Goal: Obtain resource: Download file/media

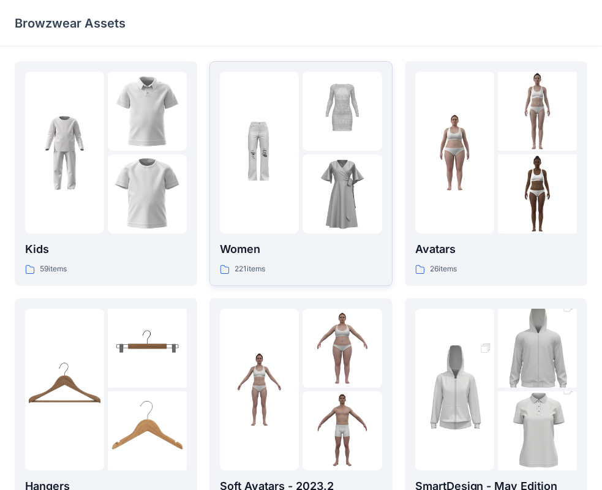
click at [321, 247] on p "Women" at bounding box center [301, 249] width 162 height 17
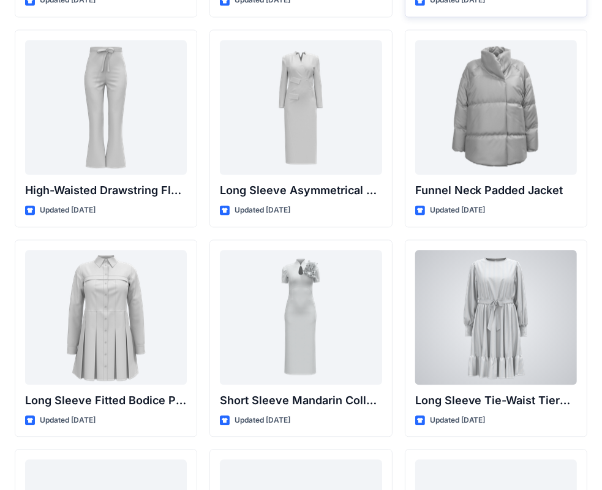
scroll to position [4954, 0]
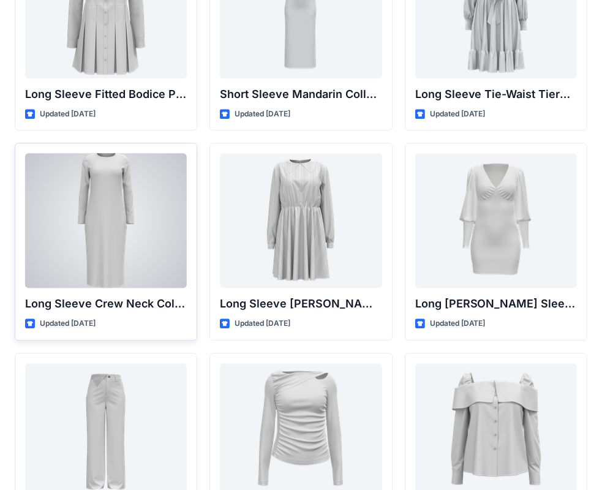
click at [108, 226] on div at bounding box center [106, 220] width 162 height 135
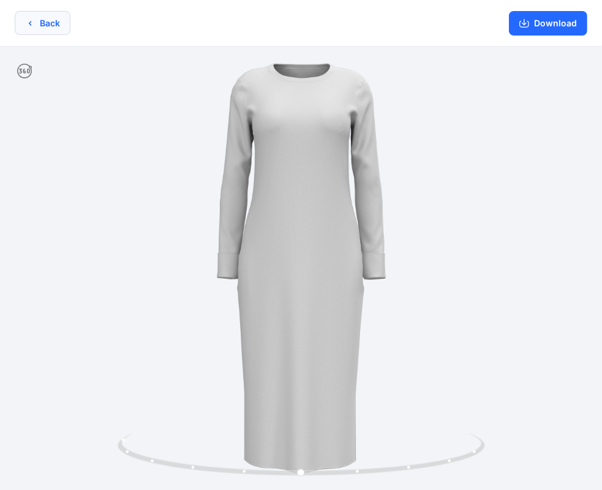
click at [45, 21] on button "Back" at bounding box center [43, 23] width 56 height 24
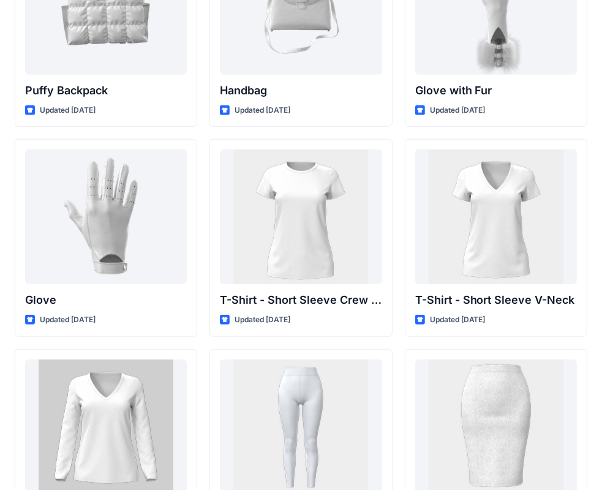
scroll to position [9635, 0]
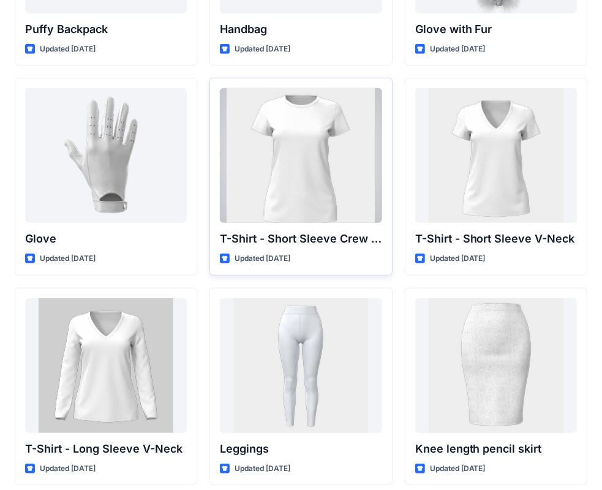
click at [320, 181] on div at bounding box center [301, 155] width 162 height 135
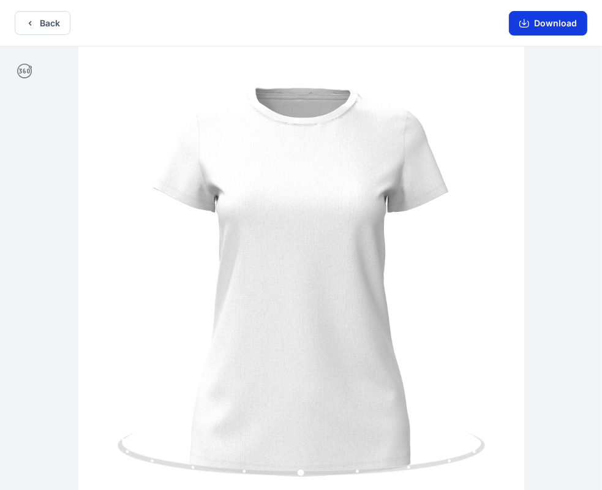
click at [538, 27] on button "Download" at bounding box center [548, 23] width 78 height 25
click at [47, 31] on button "Back" at bounding box center [43, 23] width 56 height 24
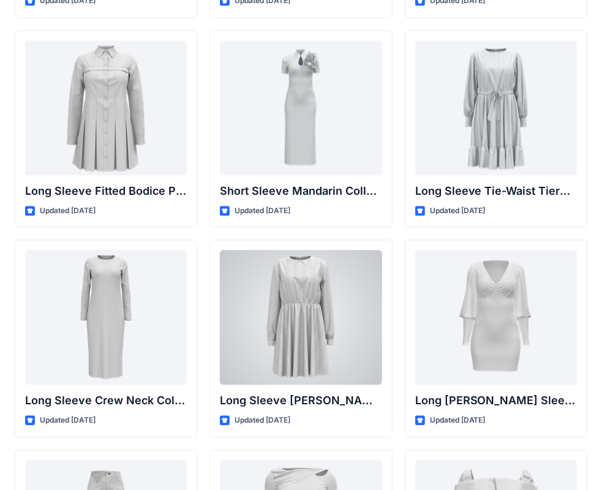
scroll to position [4796, 0]
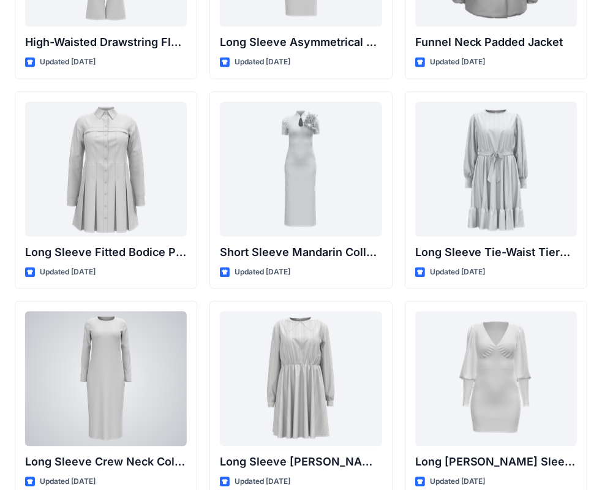
click at [125, 385] on div at bounding box center [106, 378] width 162 height 135
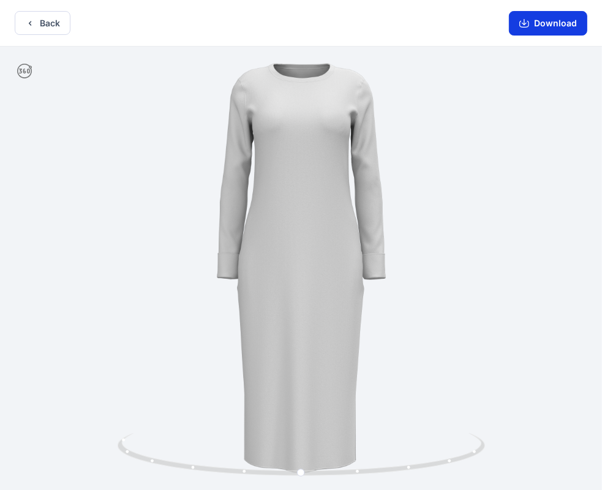
click at [532, 28] on button "Download" at bounding box center [548, 23] width 78 height 25
